Goal: Navigation & Orientation: Find specific page/section

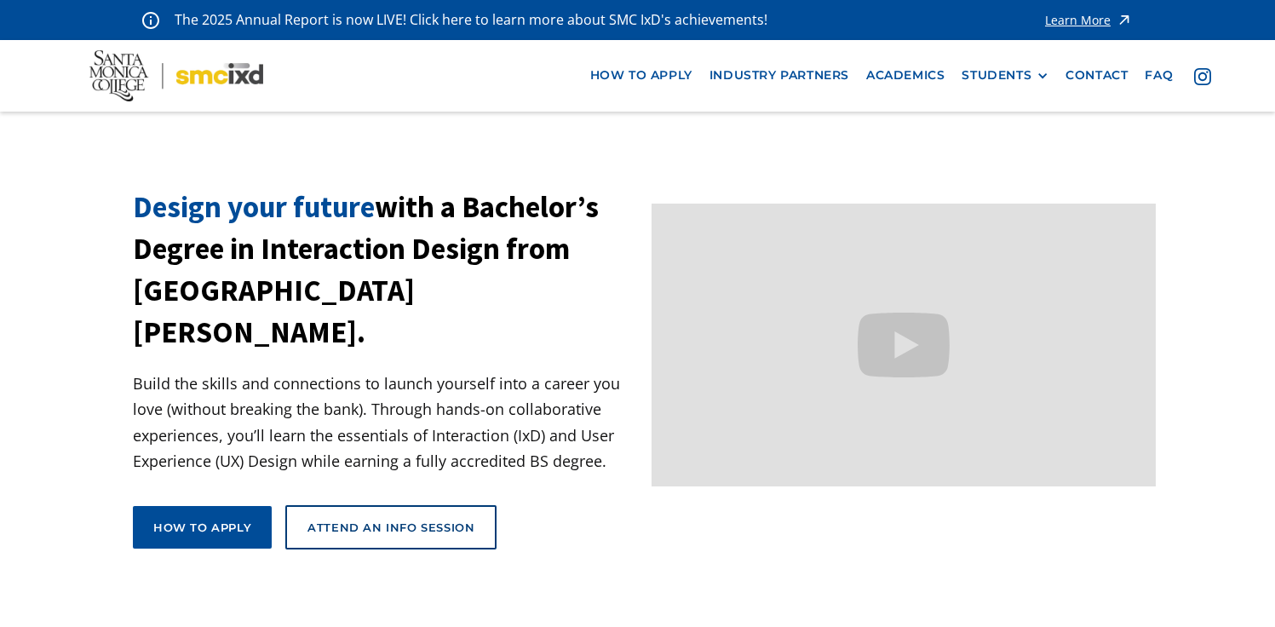
click at [1003, 59] on nav "how to apply industry partners Academics STUDENTS PROspective Students GRAD SHO…" at bounding box center [637, 75] width 1275 height 71
click at [1003, 75] on div "STUDENTS" at bounding box center [997, 75] width 70 height 14
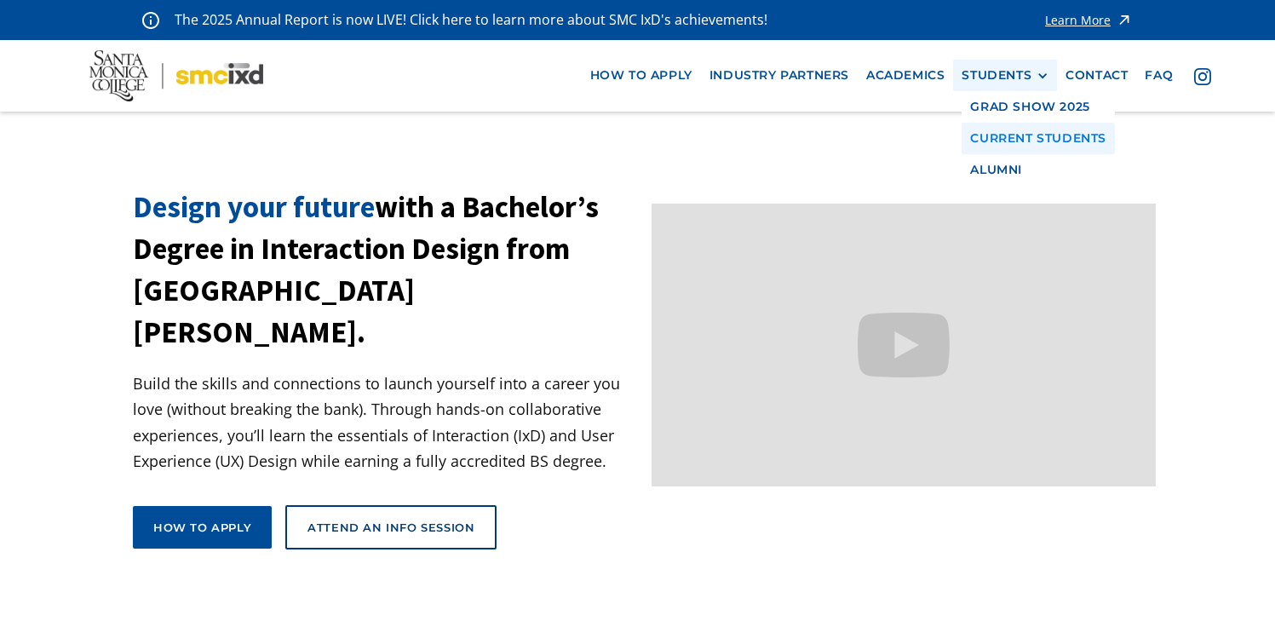
click at [989, 146] on link "Current Students" at bounding box center [1038, 139] width 153 height 32
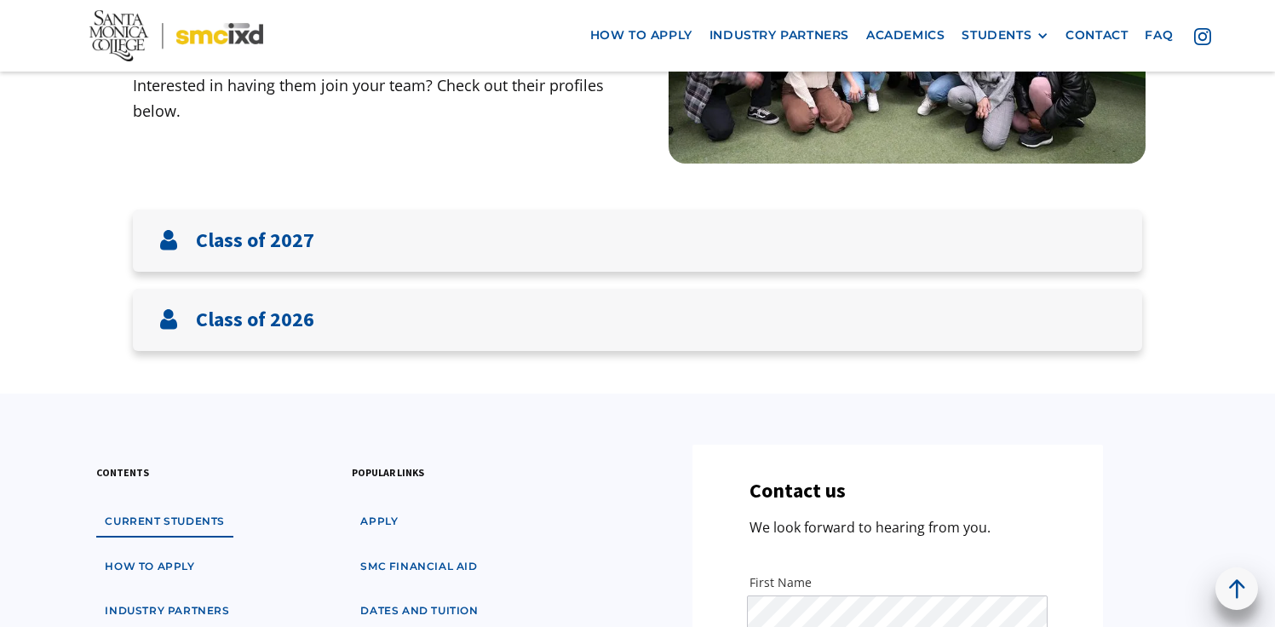
drag, startPoint x: 1278, startPoint y: 139, endPoint x: 1250, endPoint y: 251, distance: 115.7
click at [1274, 253] on html "The 2025 Annual Report is now LIVE! Click here to learn more about SMC IxD's ac…" at bounding box center [637, 34] width 1275 height 627
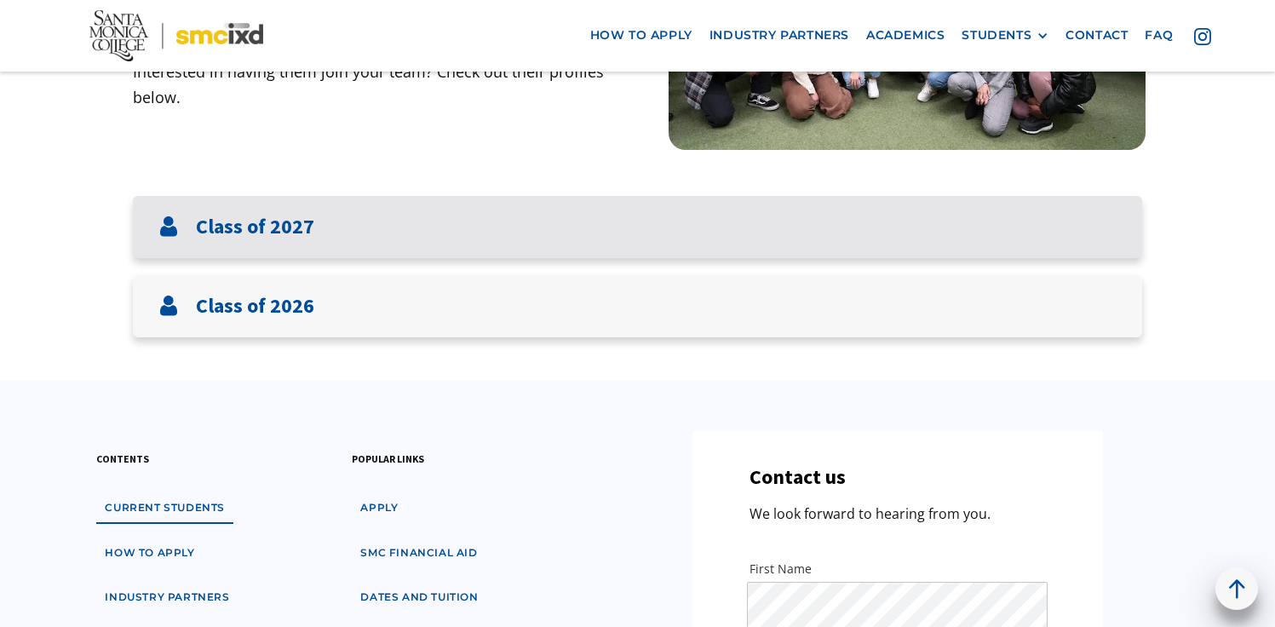
click at [955, 208] on div "Class of 2027" at bounding box center [637, 227] width 1009 height 62
